Goal: Task Accomplishment & Management: Use online tool/utility

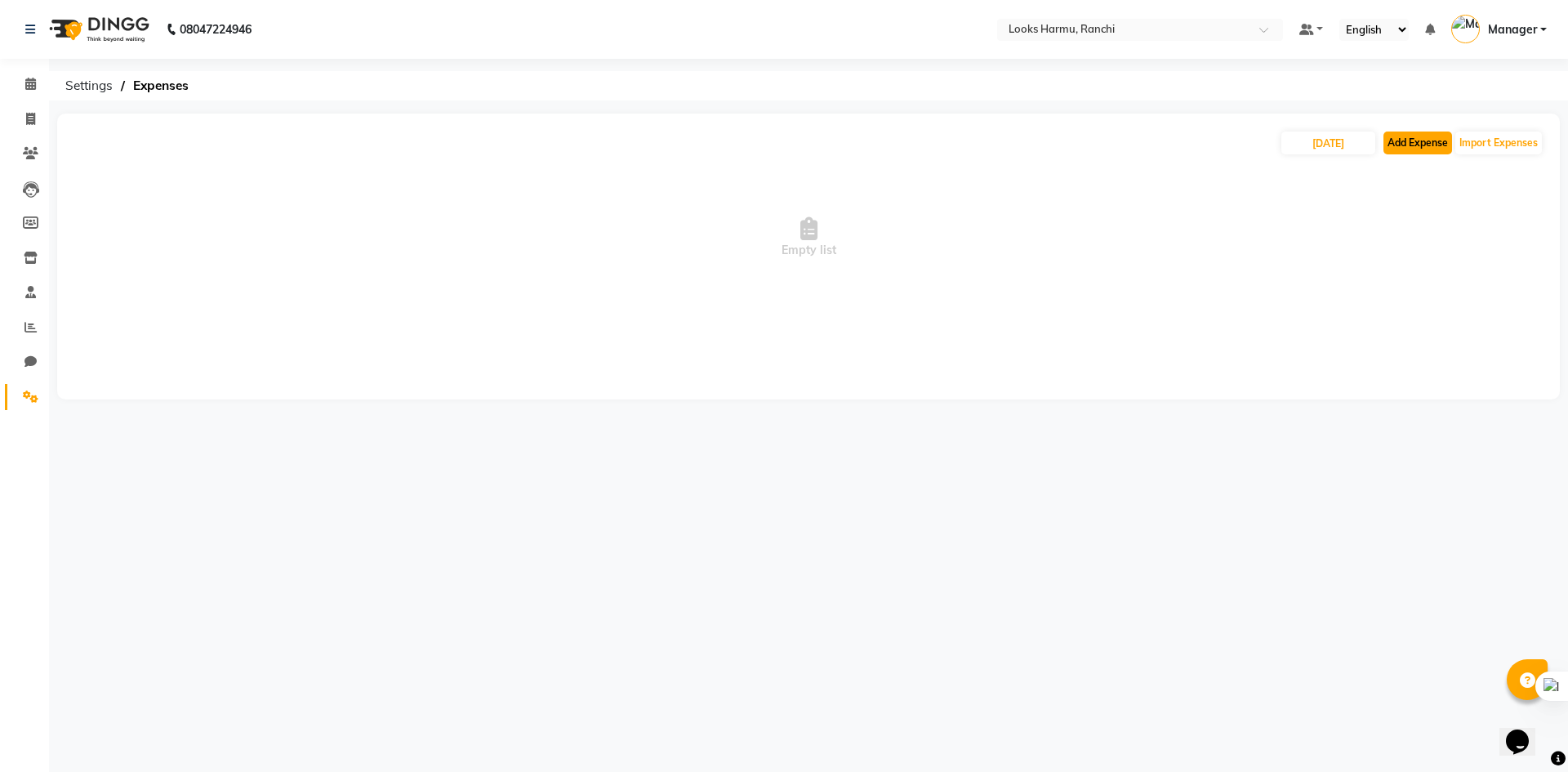
click at [1408, 140] on button "Add Expense" at bounding box center [1417, 143] width 69 height 23
select select "1"
select select "5241"
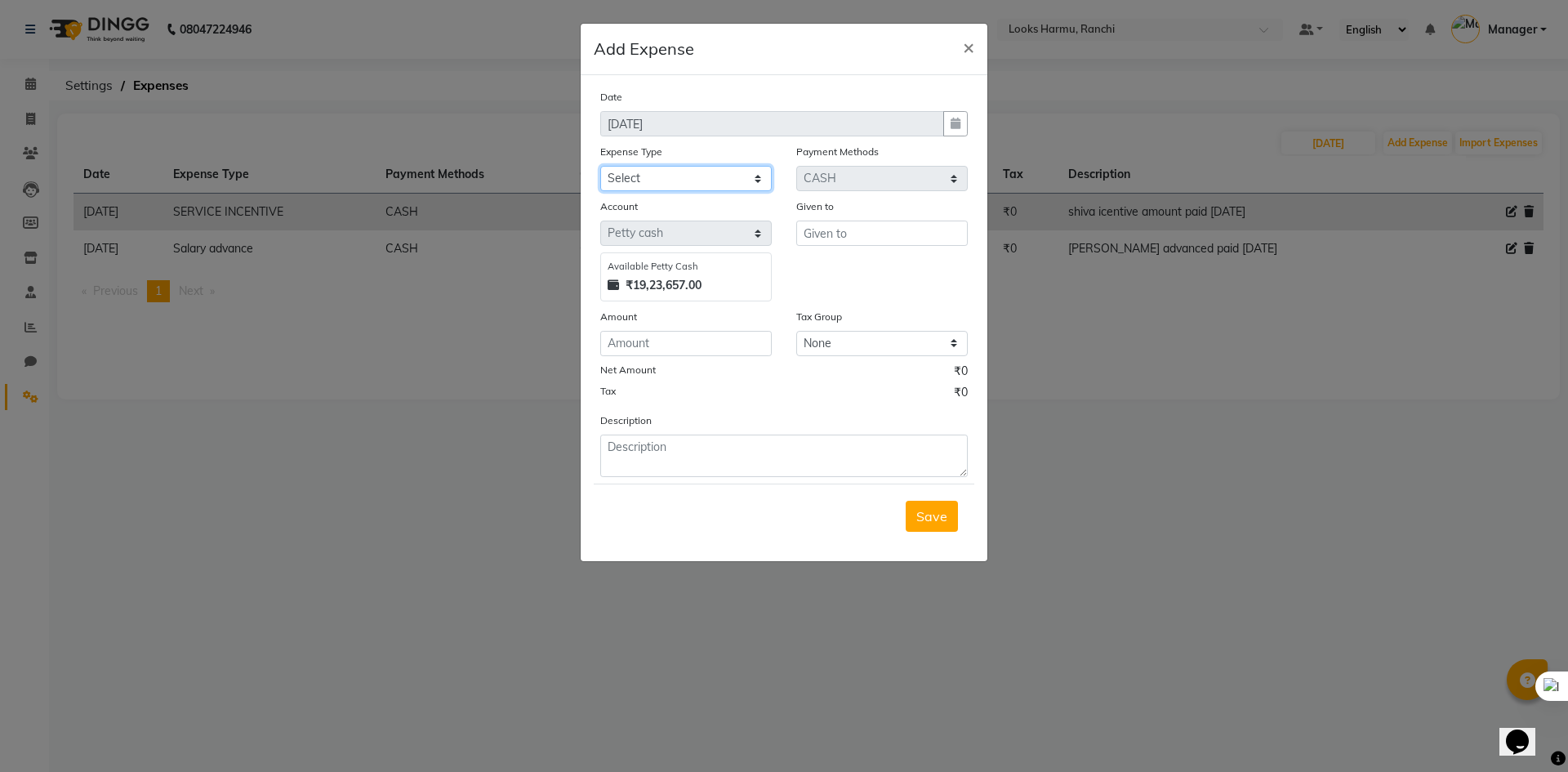
click at [635, 170] on select "Select Bank Deposit Blinkit Cash Handover CLIENT Client ordered food Client Ref…" at bounding box center [685, 178] width 171 height 25
select select "19731"
click at [600, 166] on select "Select Bank Deposit Blinkit Cash Handover CLIENT Client ordered food Client Ref…" at bounding box center [685, 178] width 171 height 25
click at [836, 234] on input "text" at bounding box center [882, 233] width 171 height 25
type input "Counter_Sales"
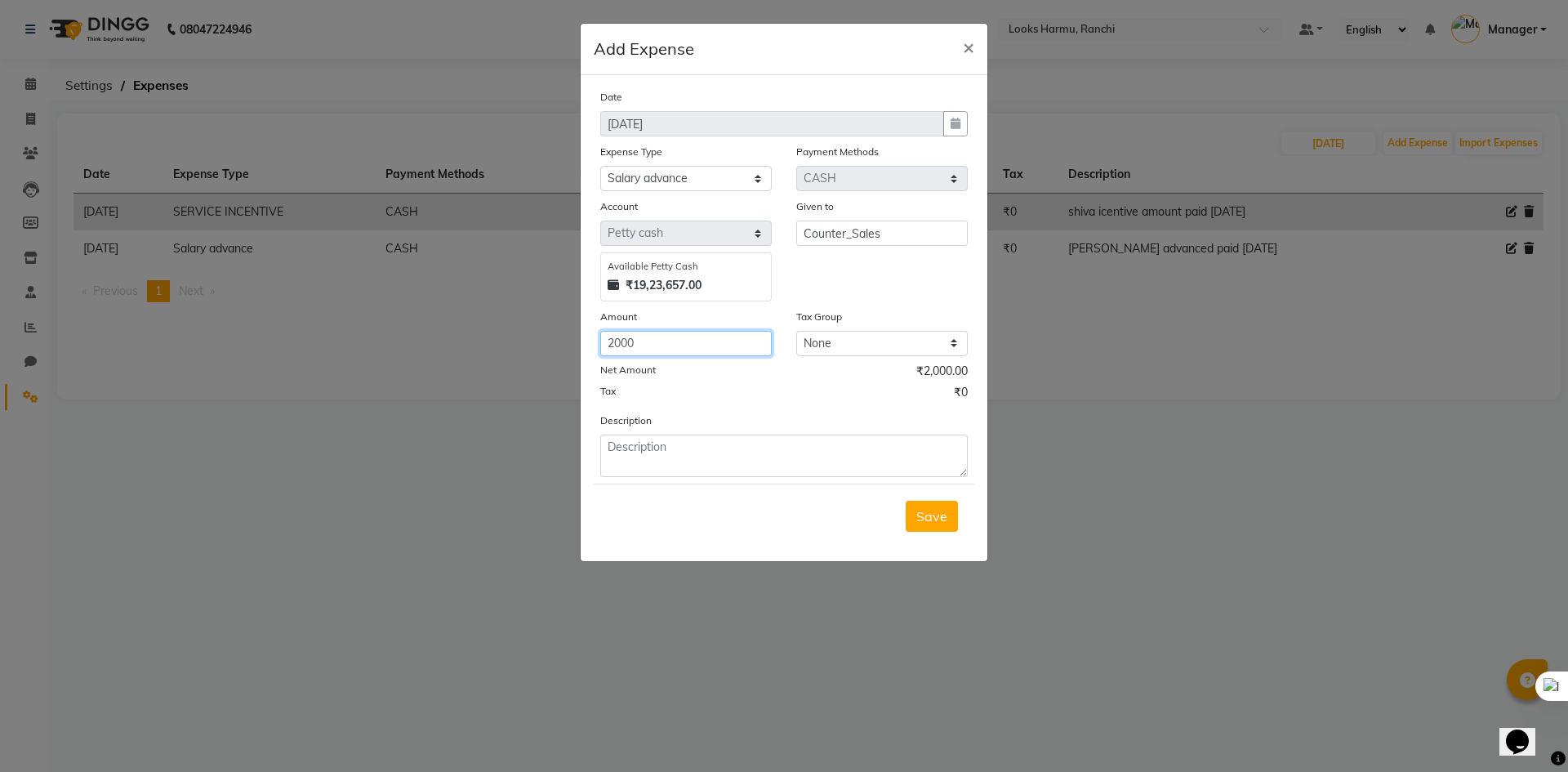
type input "2000"
type textarea "[PERSON_NAME] advanceed"
click at [923, 525] on button "Save" at bounding box center [932, 516] width 53 height 31
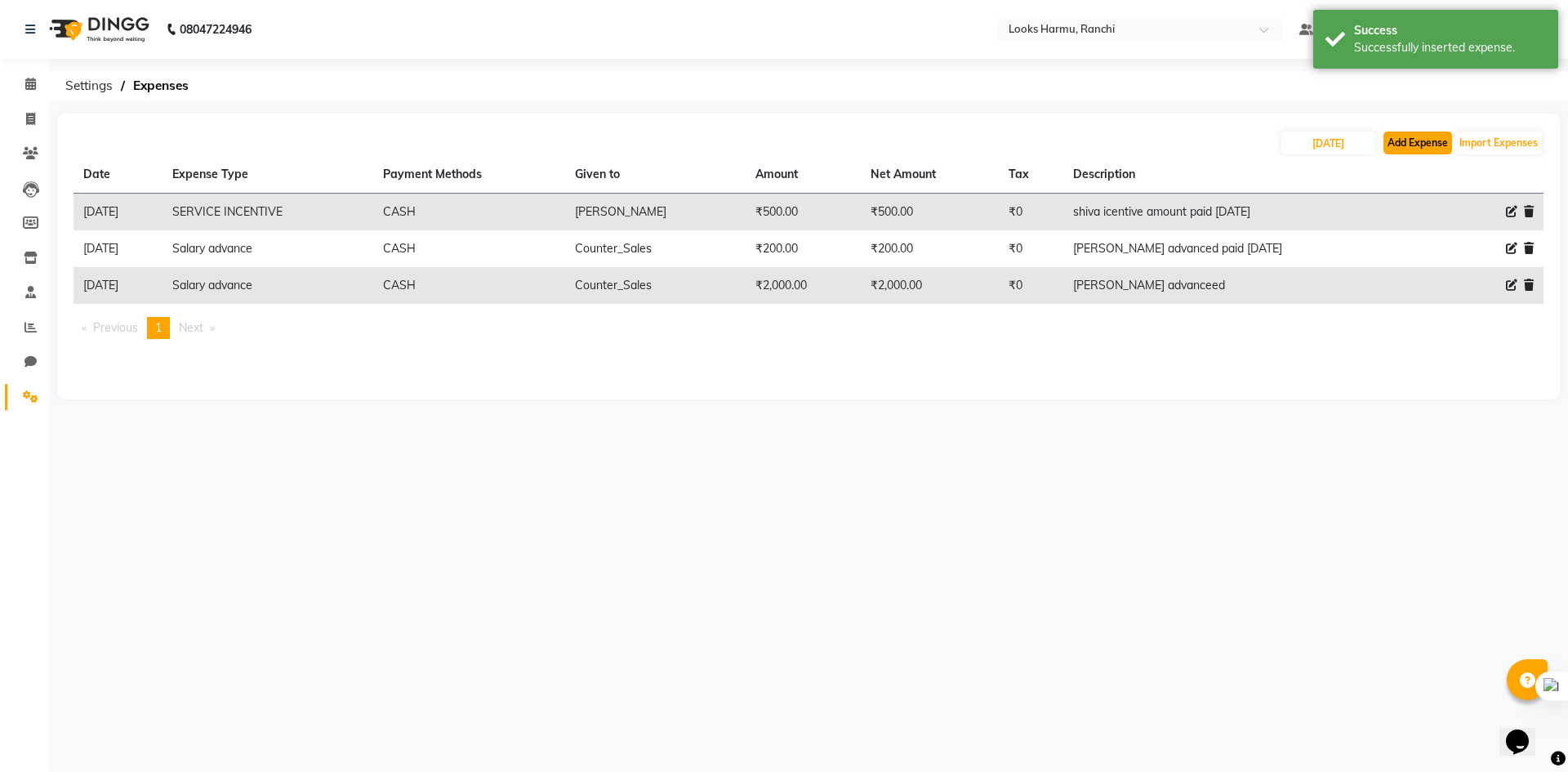
click at [1448, 143] on button "Add Expense" at bounding box center [1417, 143] width 69 height 23
select select "1"
select select "5241"
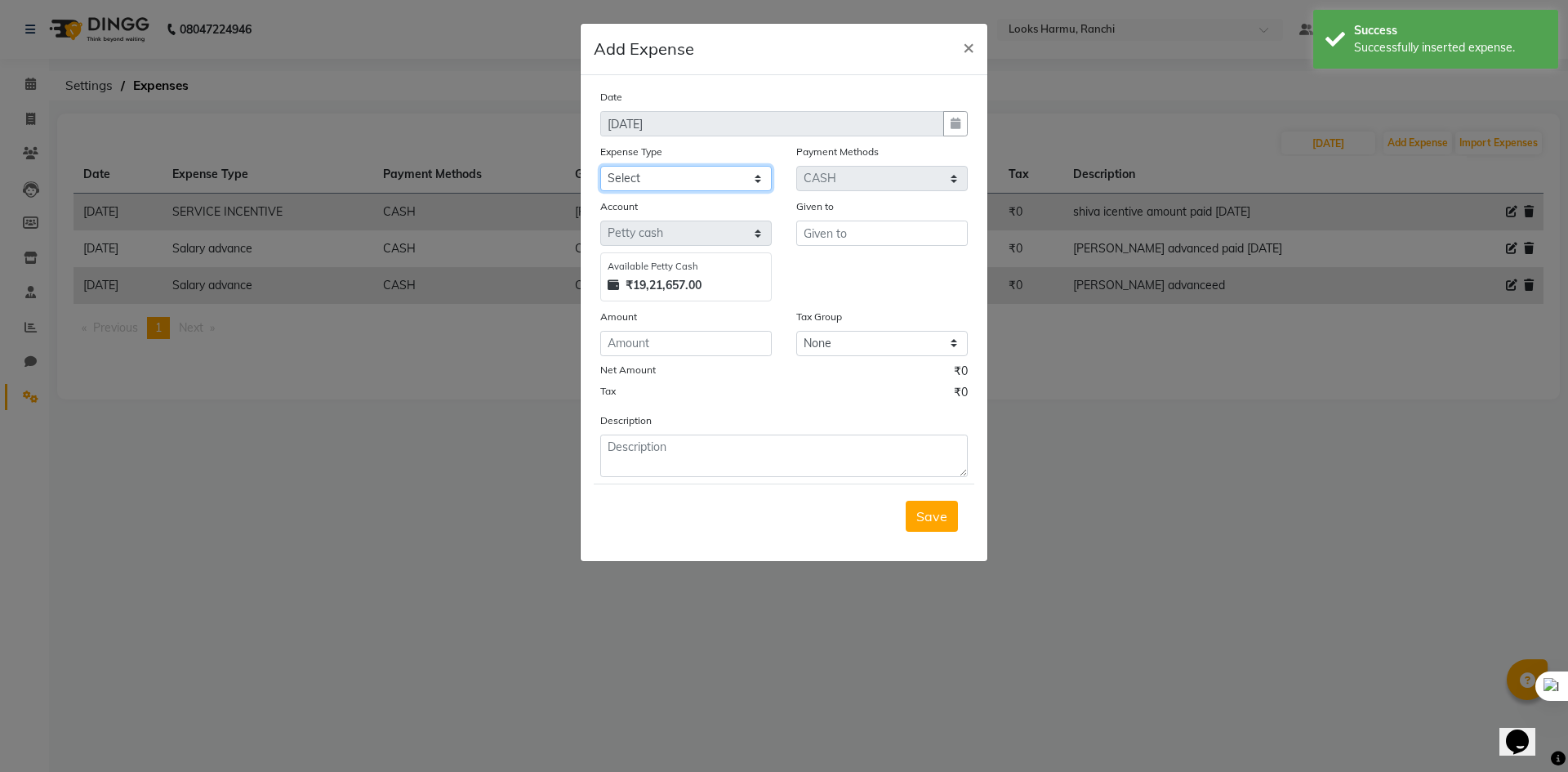
click at [735, 189] on select "Select Bank Deposit Blinkit Cash Handover CLIENT Client ordered food Client Ref…" at bounding box center [685, 178] width 171 height 25
select select "19731"
click at [600, 166] on select "Select Bank Deposit Blinkit Cash Handover CLIENT Client ordered food Client Ref…" at bounding box center [685, 178] width 171 height 25
click at [850, 228] on input "text" at bounding box center [882, 233] width 171 height 25
type input "Counter_Sales"
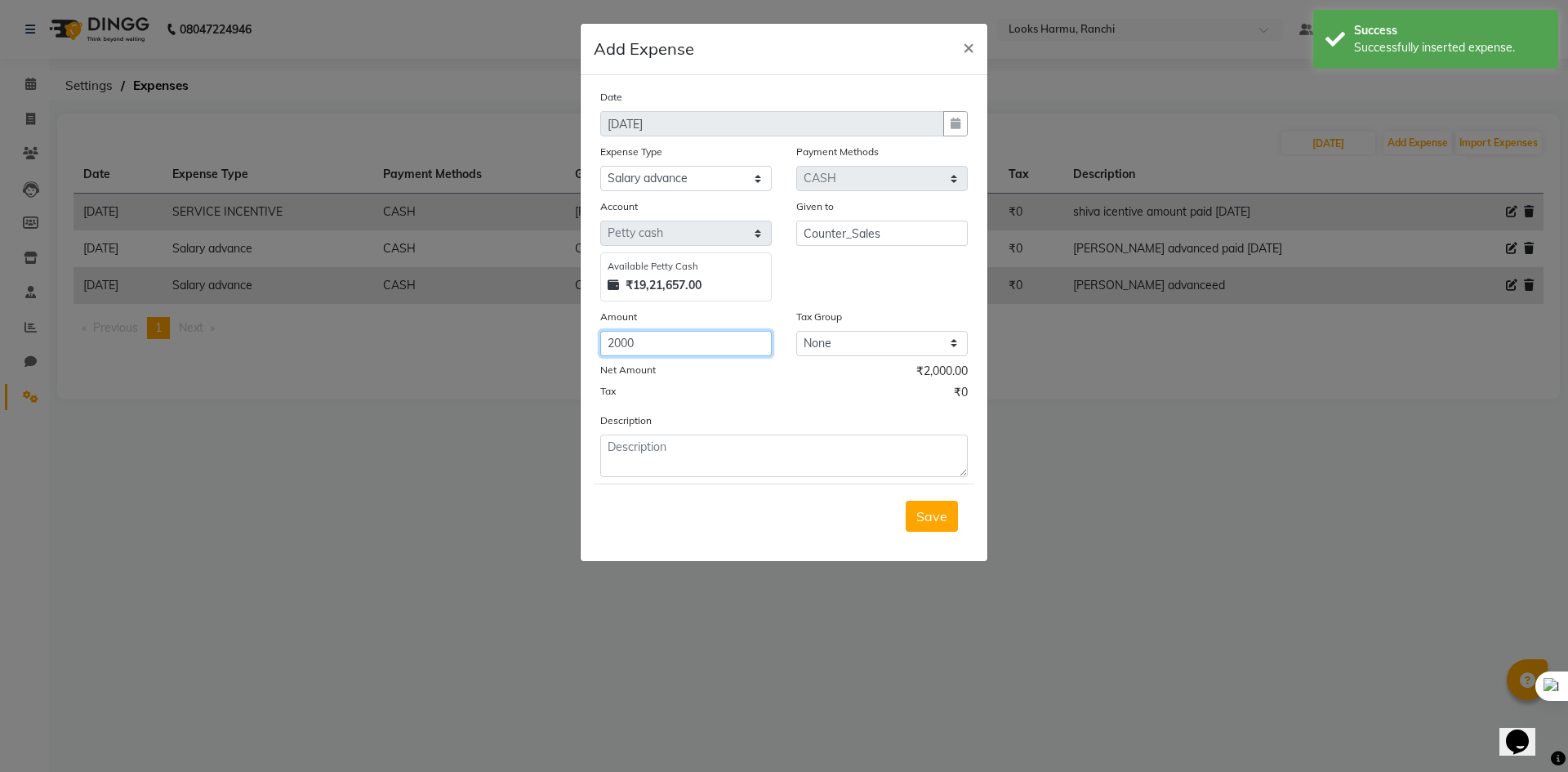
type input "2000"
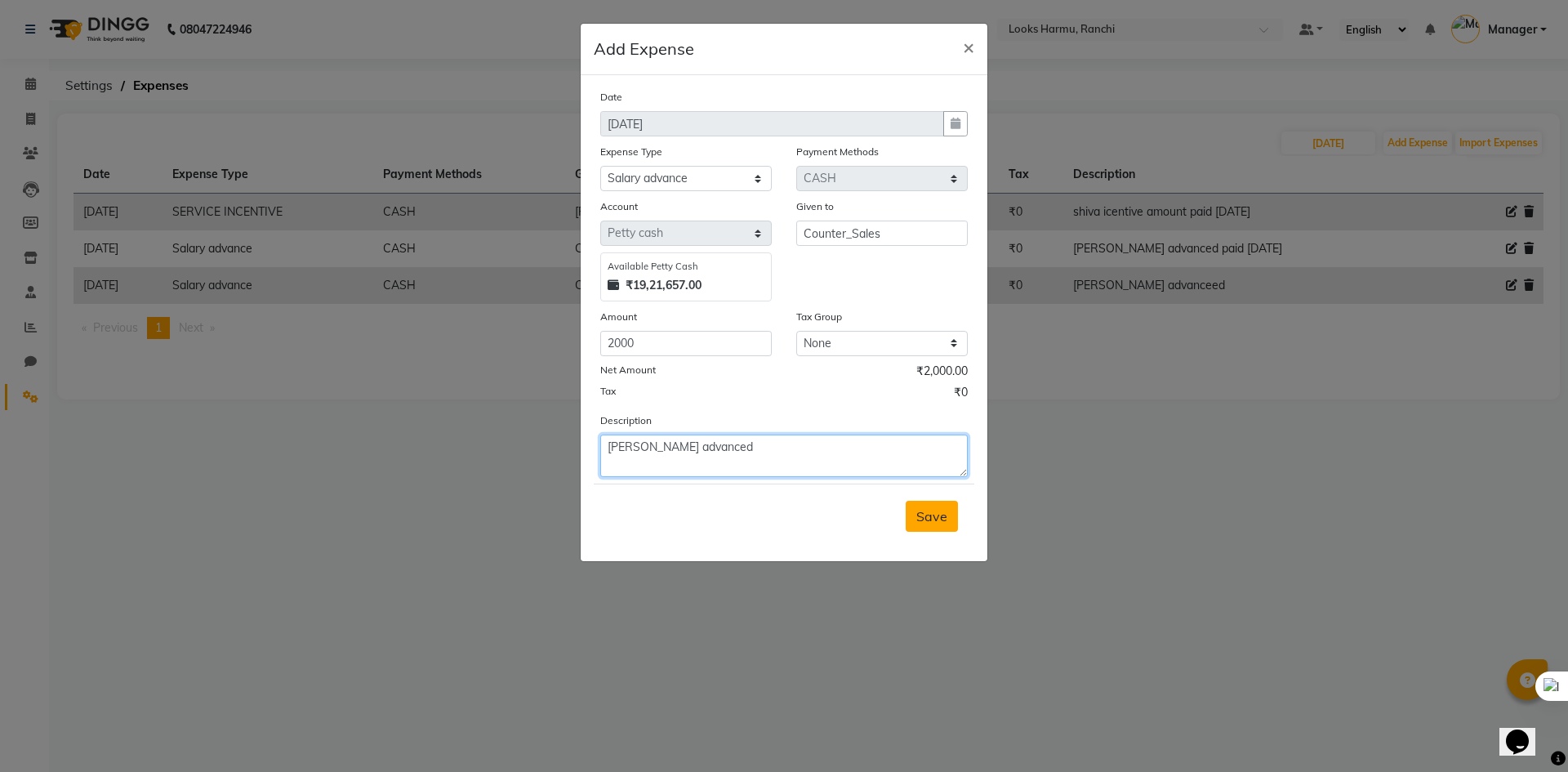
type textarea "[PERSON_NAME] advanced"
click at [925, 515] on span "Save" at bounding box center [932, 516] width 31 height 16
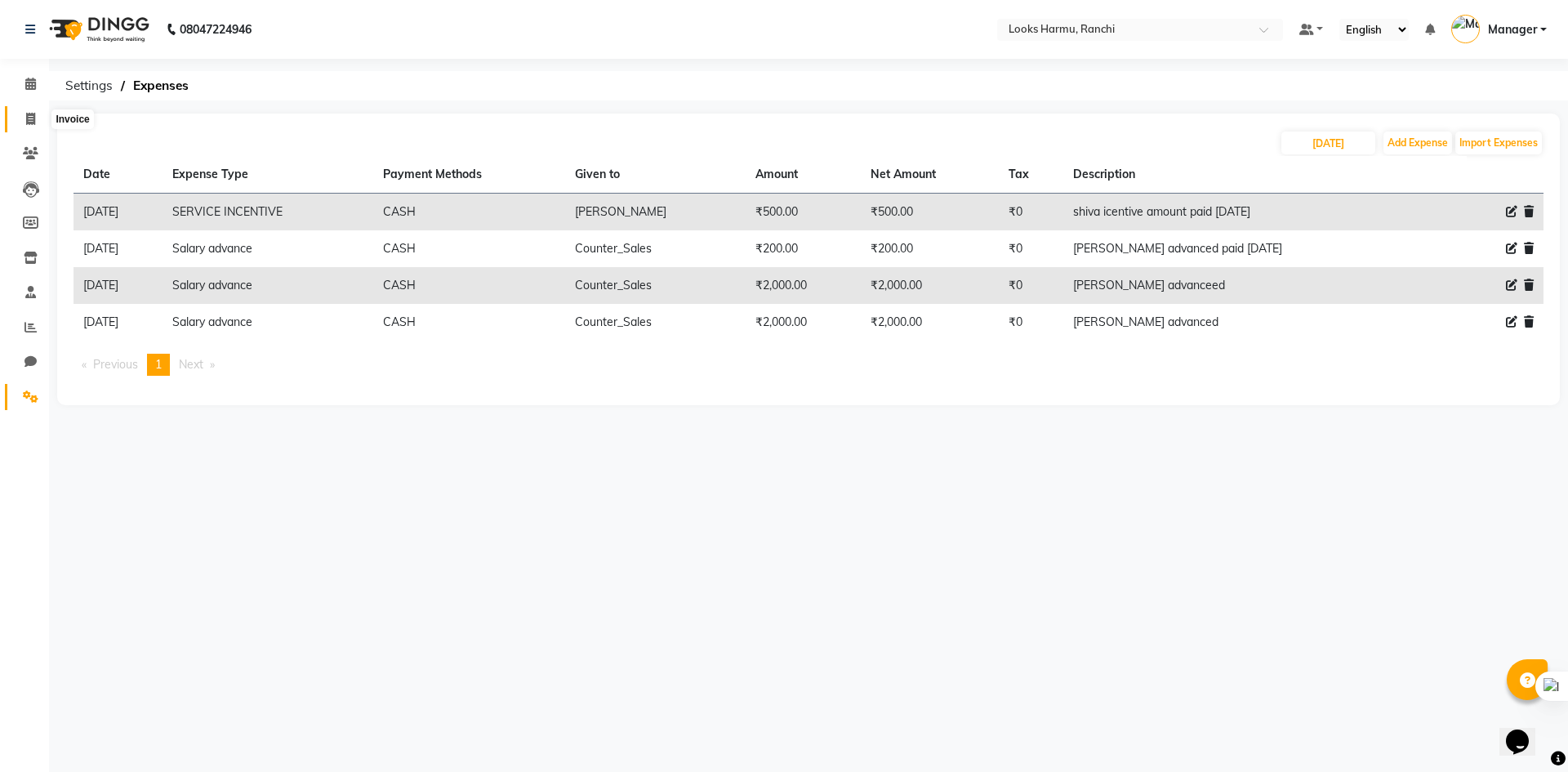
click at [27, 116] on icon at bounding box center [30, 119] width 9 height 12
select select "service"
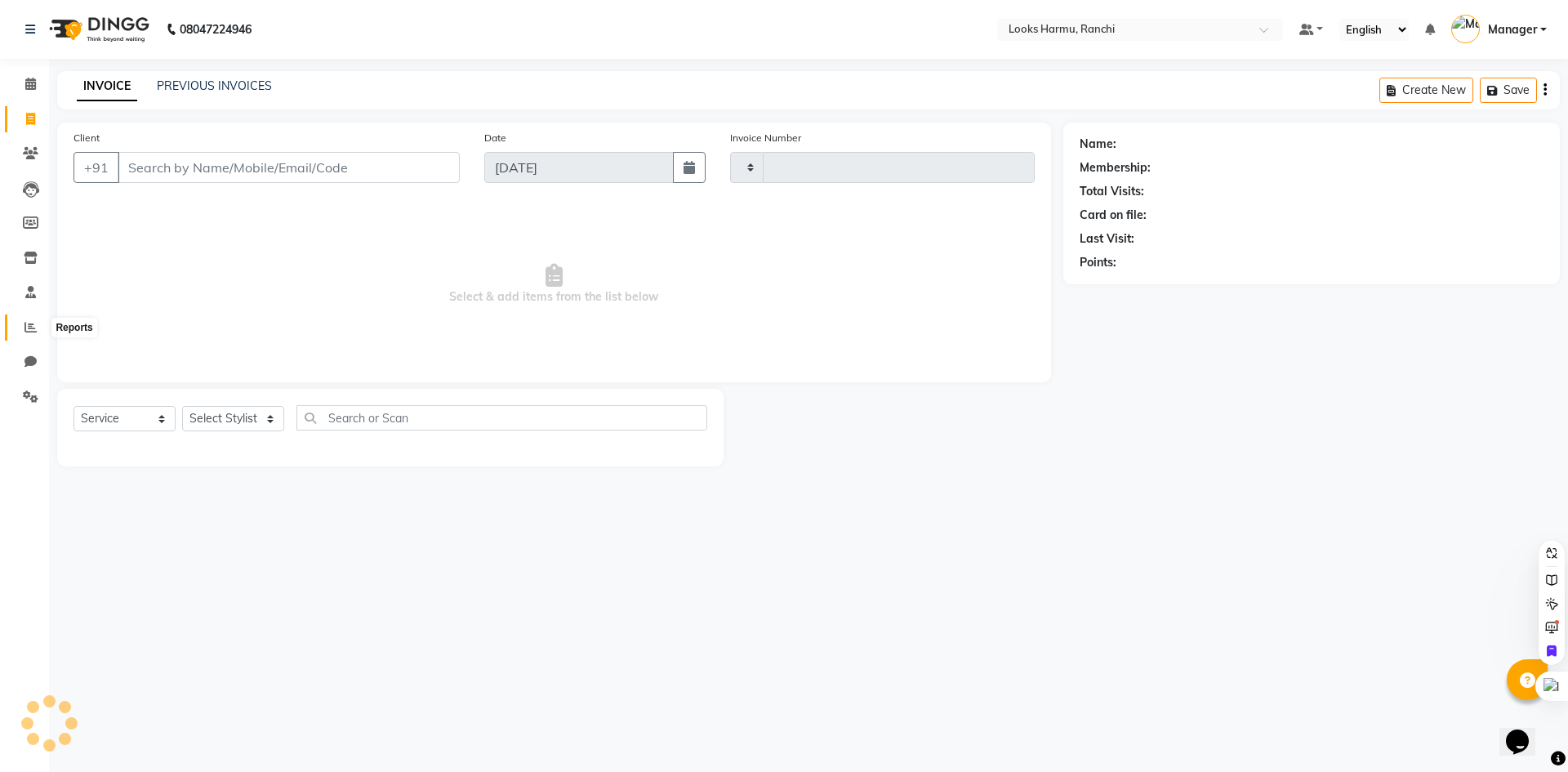
click at [30, 326] on icon at bounding box center [30, 327] width 12 height 12
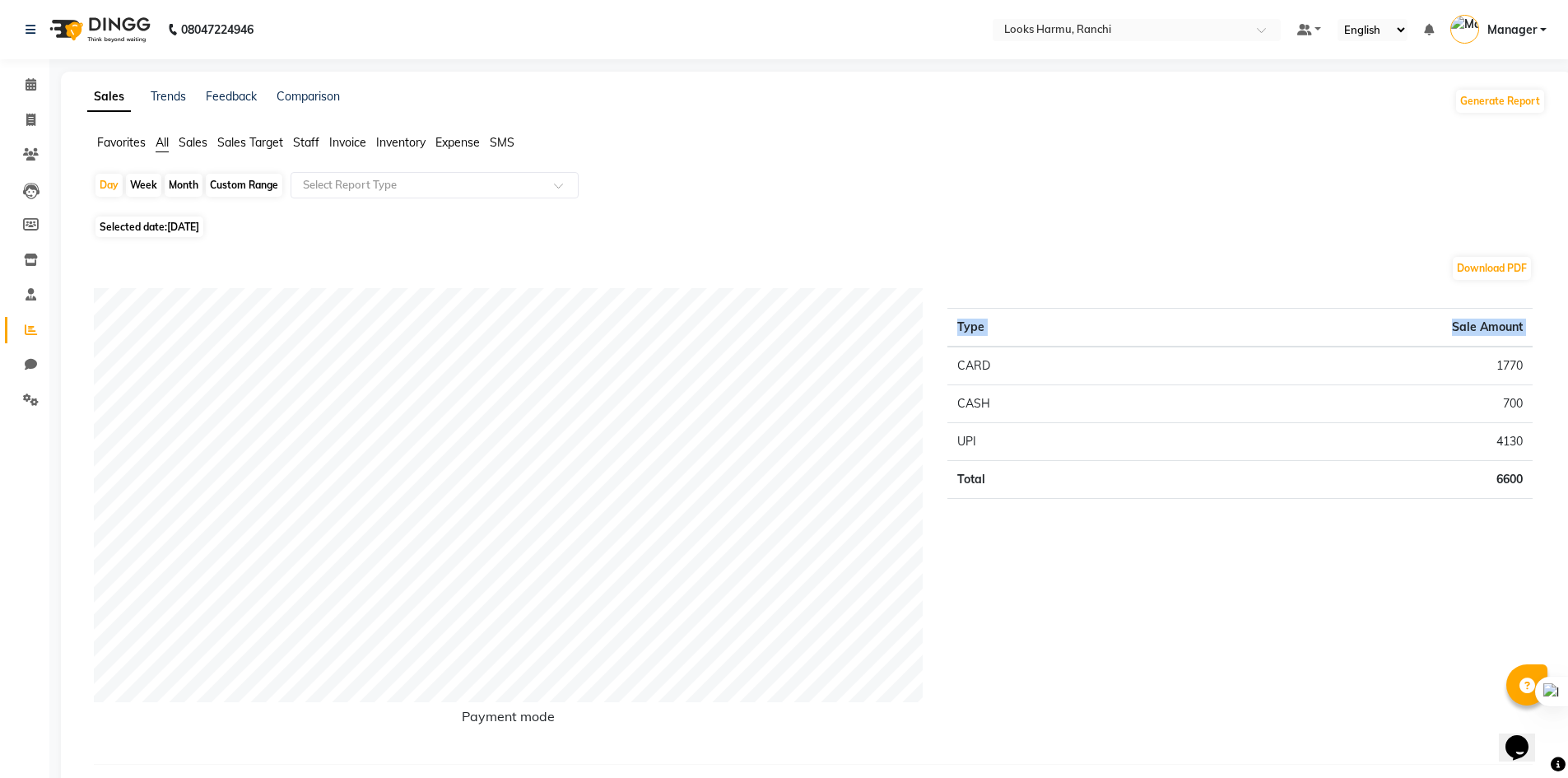
drag, startPoint x: 952, startPoint y: 362, endPoint x: 1580, endPoint y: 472, distance: 637.6
click at [1568, 472] on html "08047224946 Select Location × Looks Harmu, Ranchi Default Panel My Panel Englis…" at bounding box center [784, 389] width 1568 height 778
copy thead "Type Sale Amount"
click at [31, 120] on icon at bounding box center [31, 119] width 9 height 13
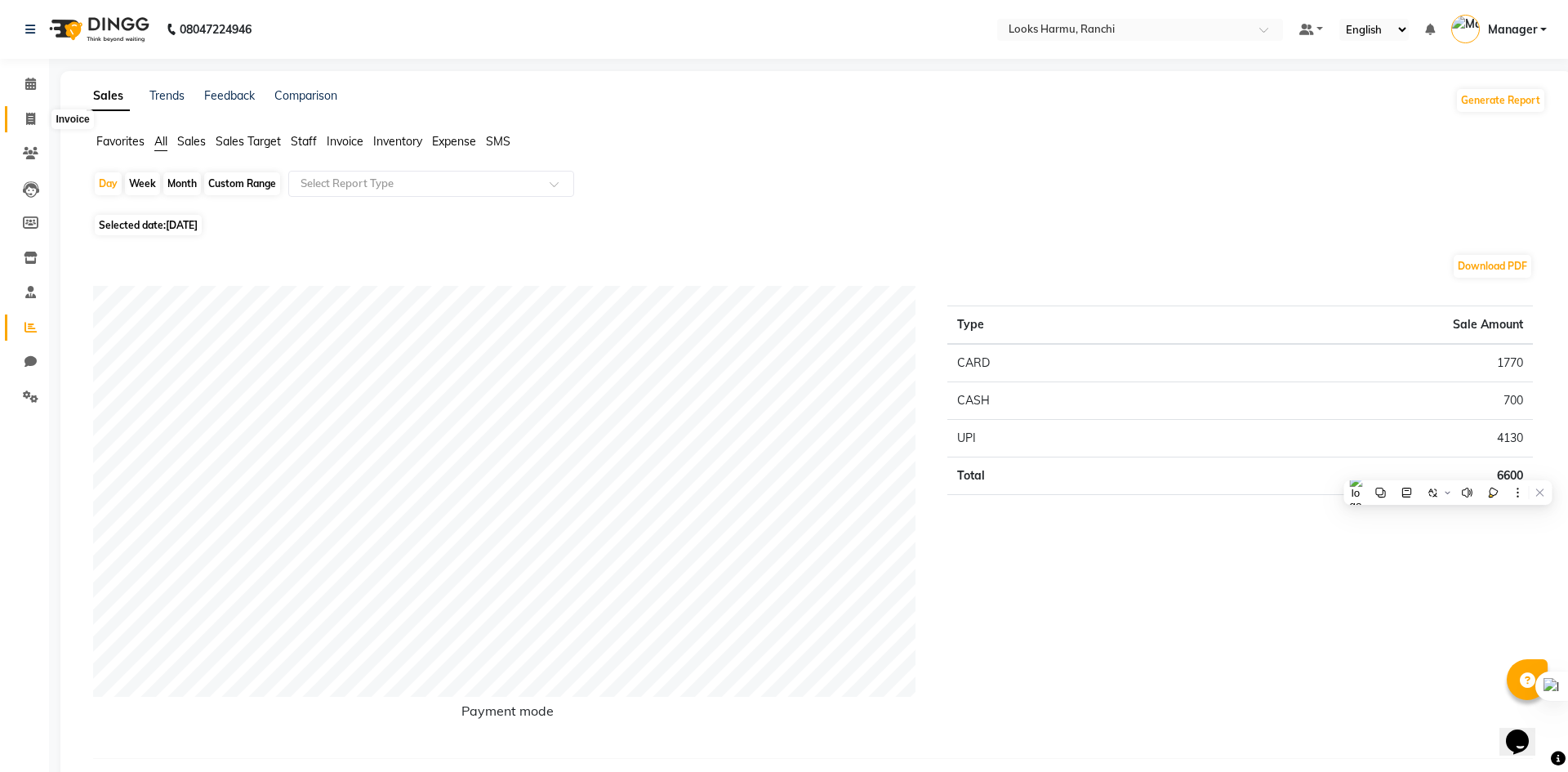
select select "service"
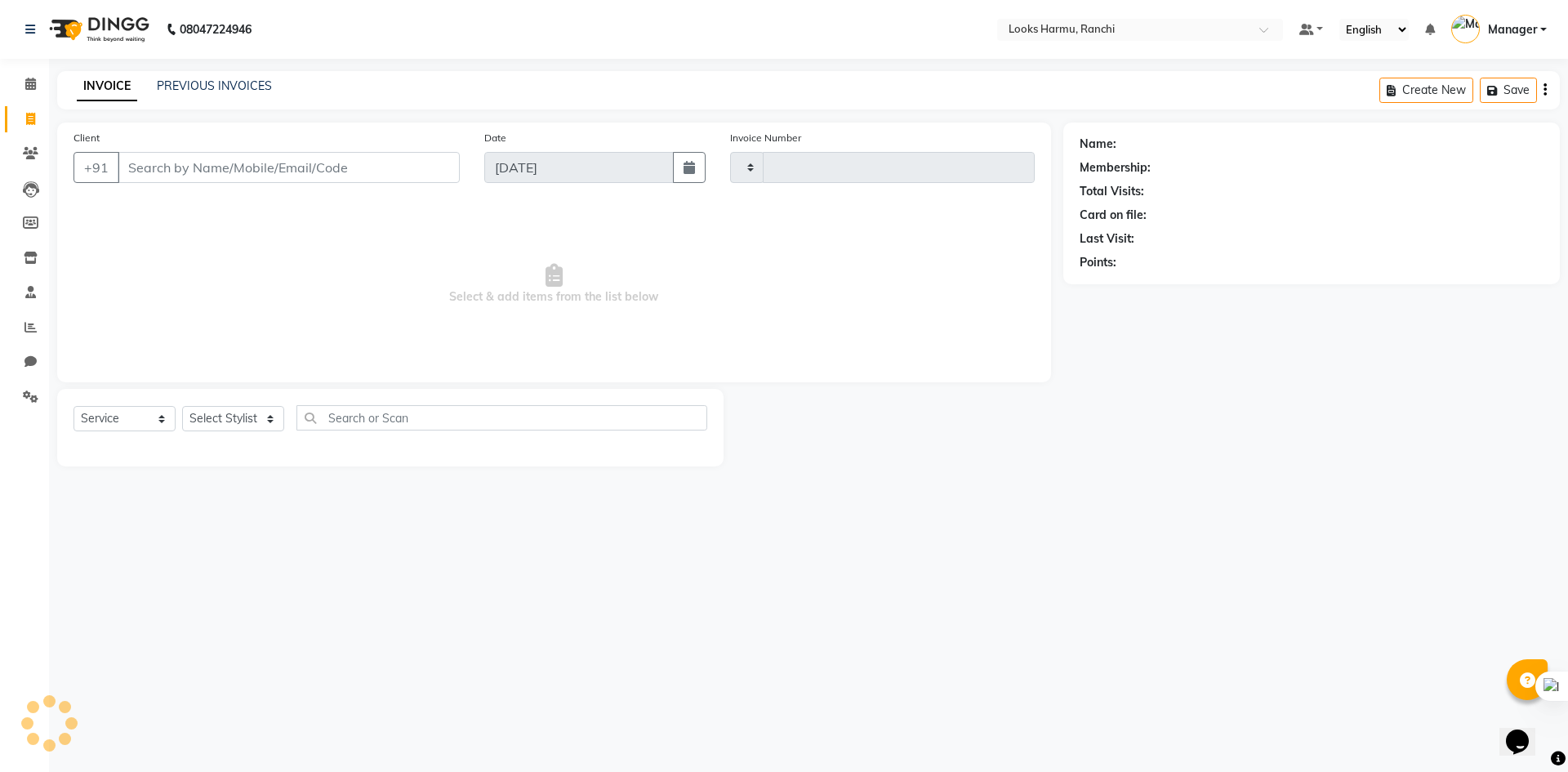
type input "1142"
select select "6247"
select select "V"
select select "47538"
